Goal: Transaction & Acquisition: Book appointment/travel/reservation

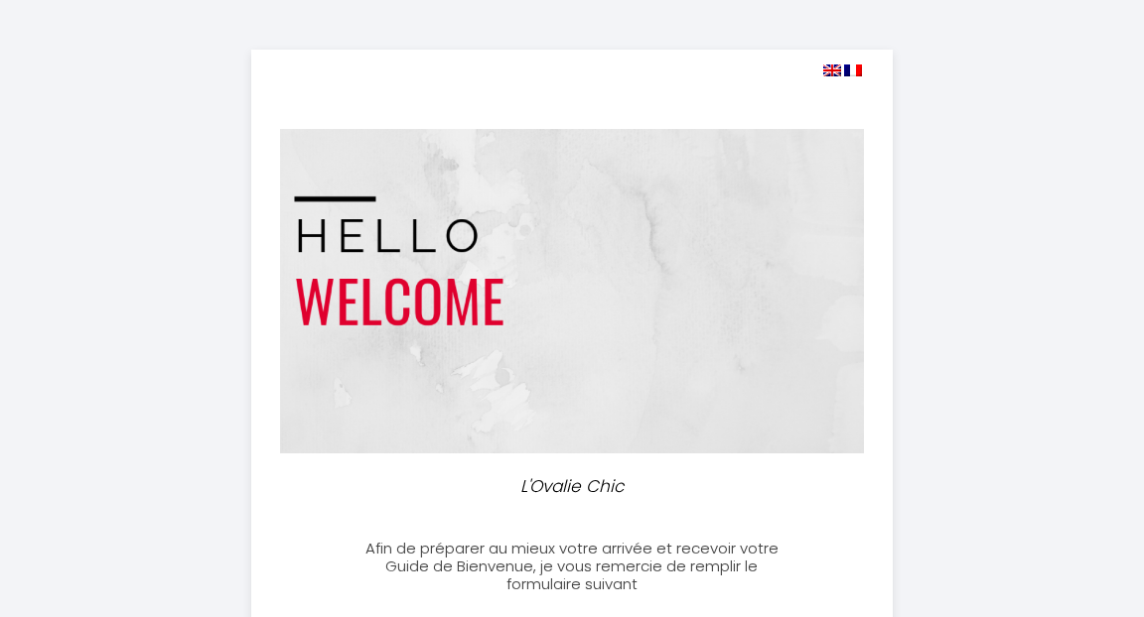
select select
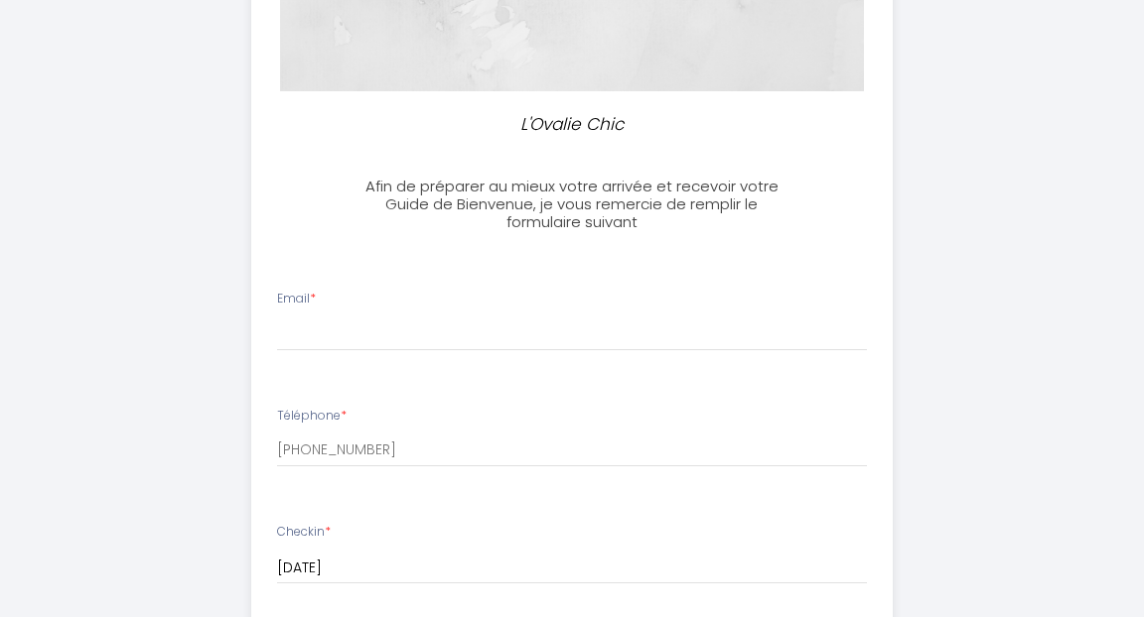
scroll to position [365, 0]
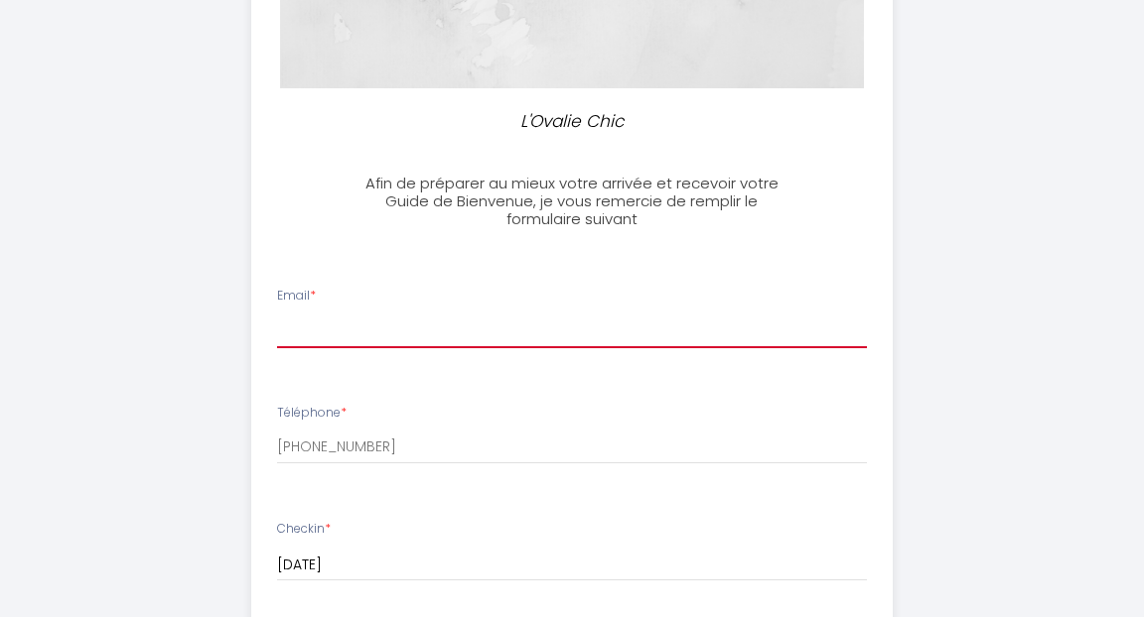
click at [530, 321] on input "Email *" at bounding box center [572, 331] width 591 height 36
type input "[EMAIL_ADDRESS][PERSON_NAME][DOMAIN_NAME]"
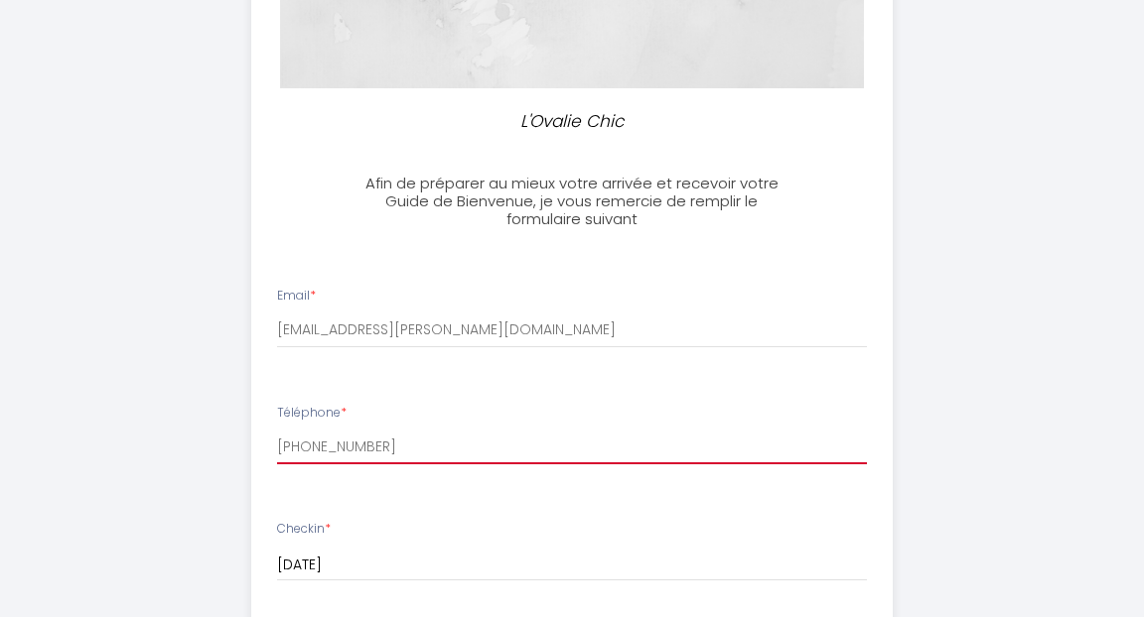
click at [430, 461] on input "[PHONE_NUMBER]" at bounding box center [572, 447] width 591 height 36
drag, startPoint x: 407, startPoint y: 458, endPoint x: 288, endPoint y: 462, distance: 119.2
click at [288, 462] on input "[PHONE_NUMBER]+" at bounding box center [572, 447] width 591 height 36
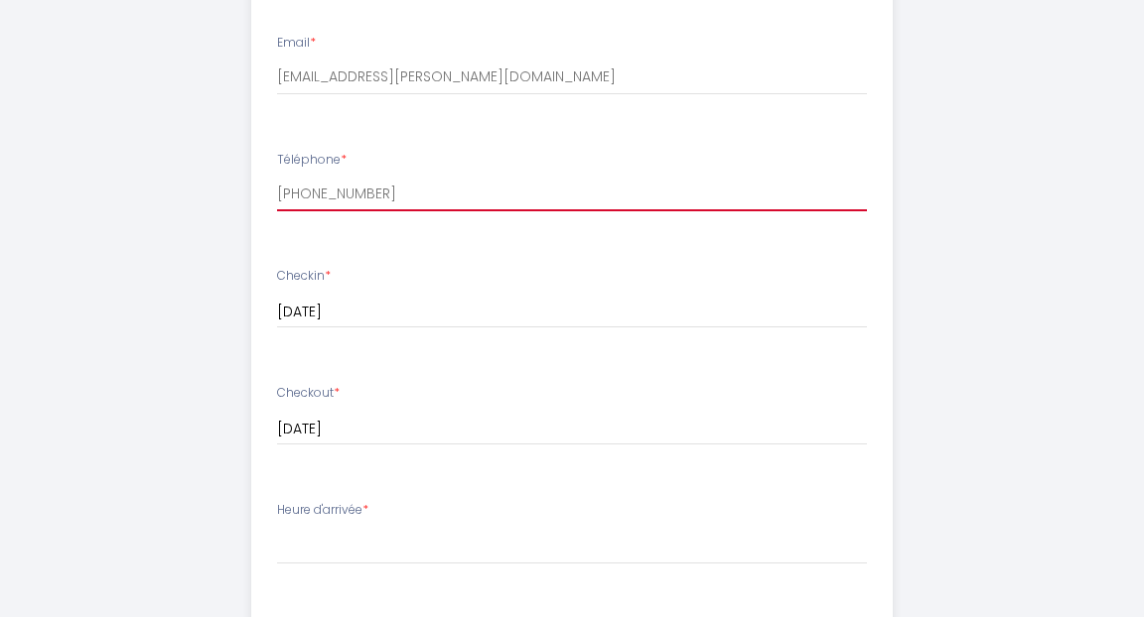
scroll to position [619, 0]
type input "[PHONE_NUMBER]"
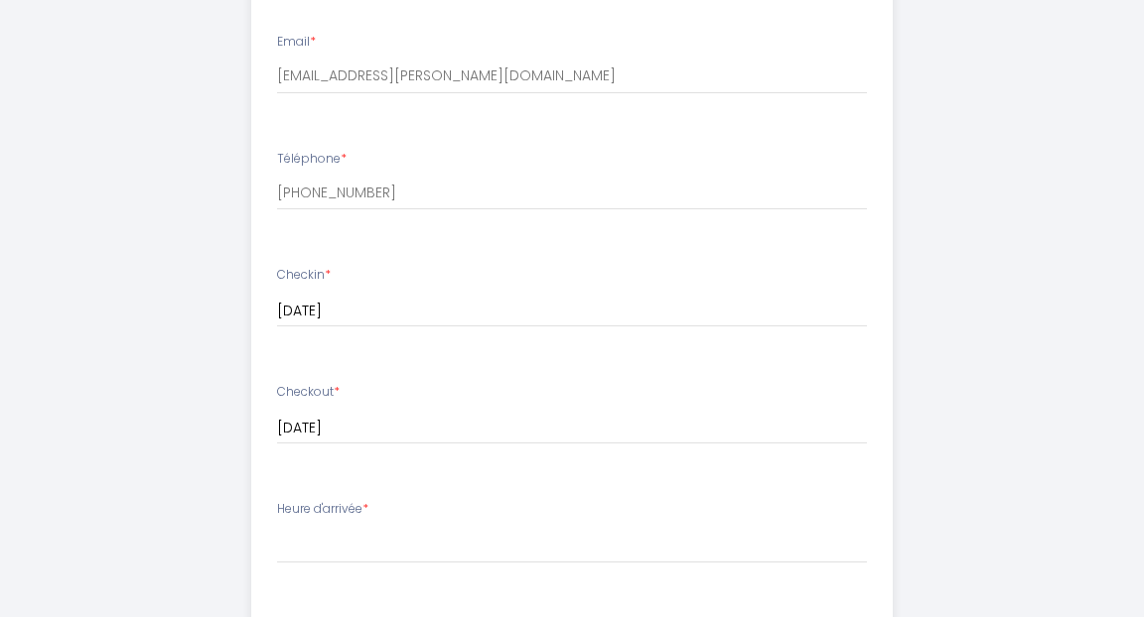
click at [314, 325] on input "[DATE]" at bounding box center [572, 312] width 591 height 26
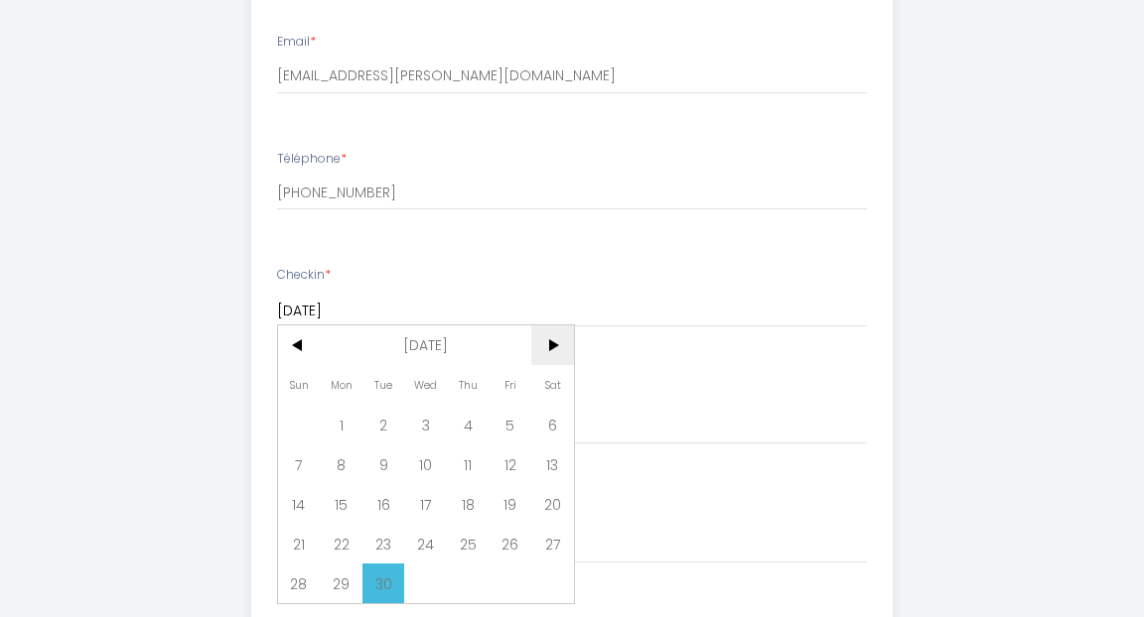
click at [548, 361] on span ">" at bounding box center [552, 346] width 43 height 40
click at [390, 588] on span "30" at bounding box center [383, 584] width 43 height 40
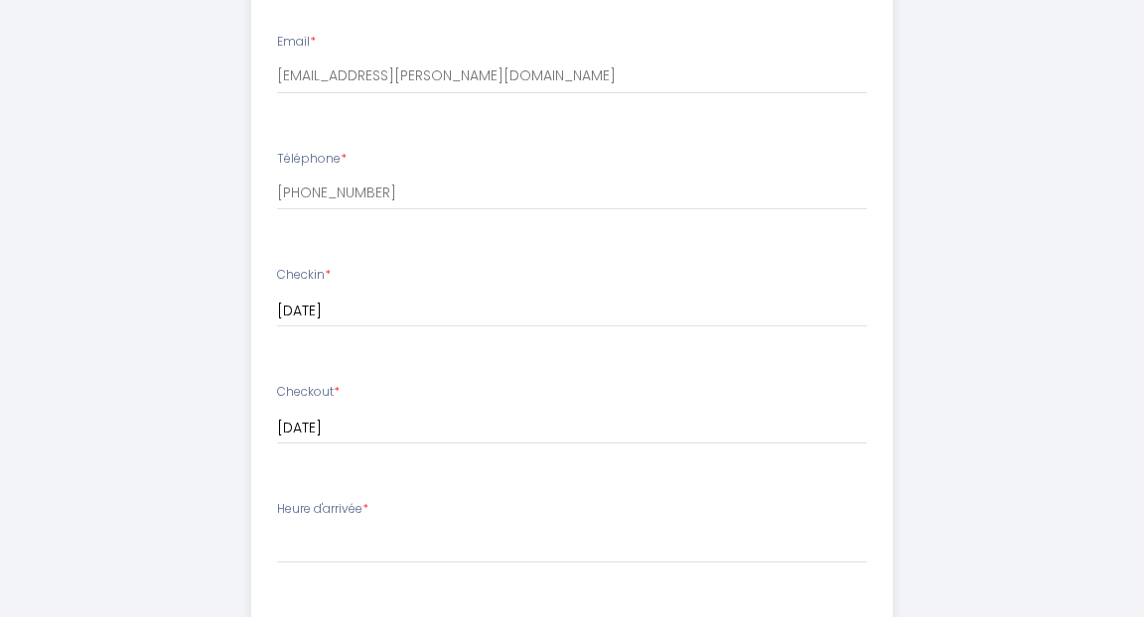
type input "[DATE]"
click at [369, 442] on input "[DATE]" at bounding box center [572, 429] width 591 height 26
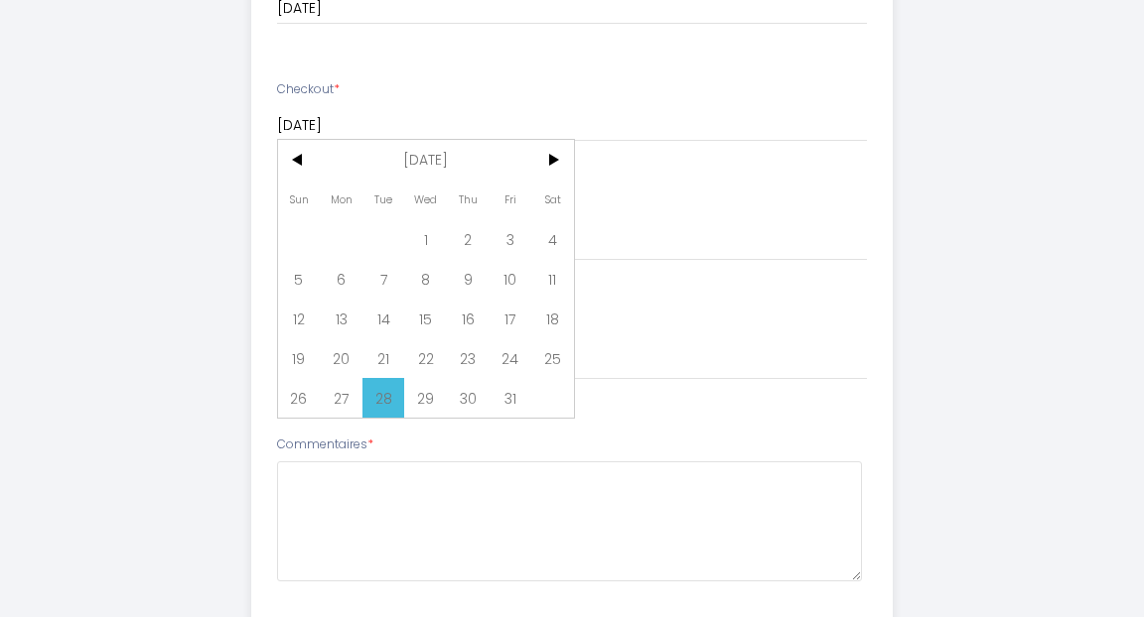
scroll to position [926, 0]
click at [558, 176] on span ">" at bounding box center [552, 156] width 43 height 40
click at [422, 414] on span "31" at bounding box center [425, 394] width 43 height 40
type input "[DATE]"
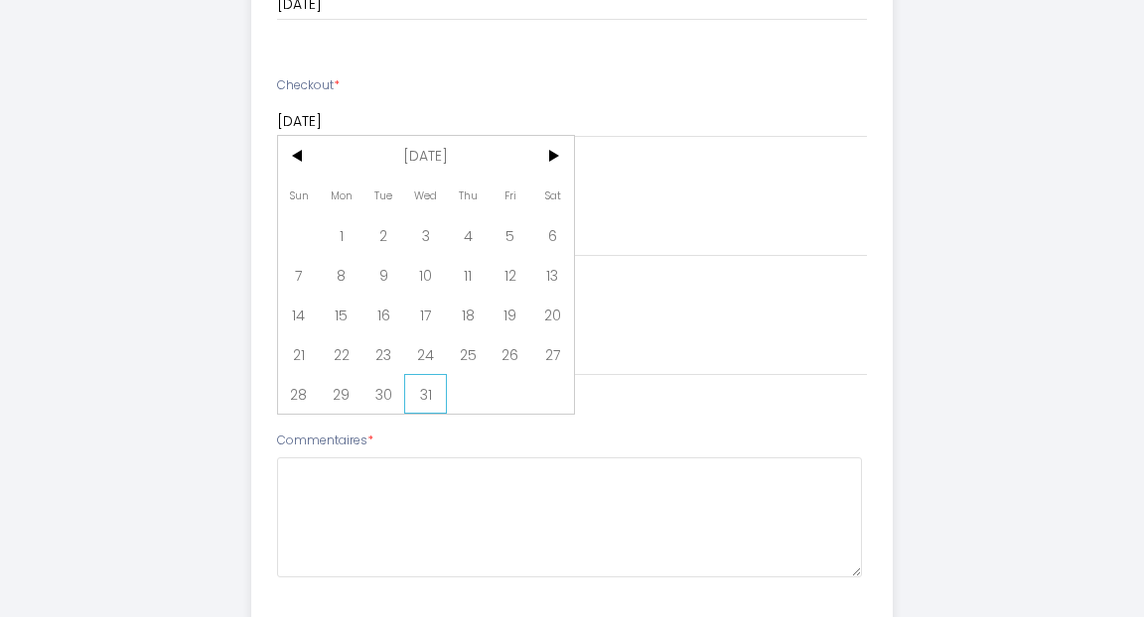
select select
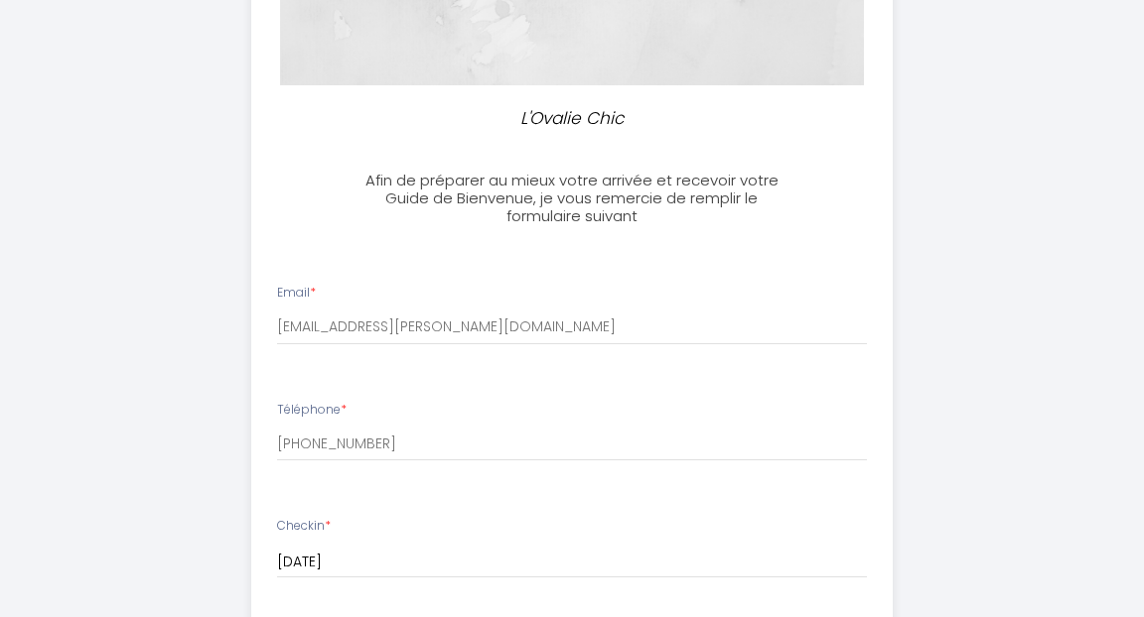
scroll to position [195, 0]
